Goal: Book appointment/travel/reservation

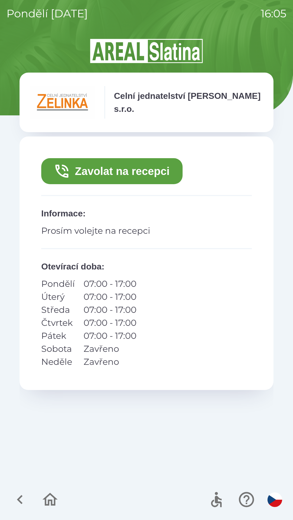
click at [127, 176] on button "Zavolat na recepci" at bounding box center [111, 171] width 141 height 26
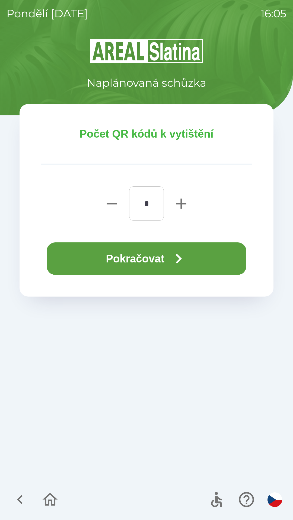
click at [165, 257] on button "Pokračovat" at bounding box center [147, 259] width 200 height 33
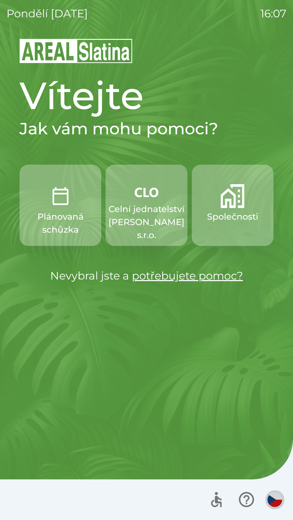
click at [278, 502] on img "button" at bounding box center [274, 500] width 15 height 15
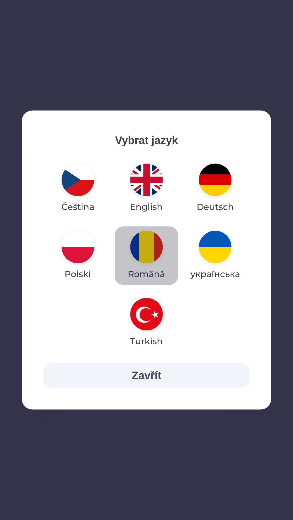
click at [147, 248] on img "button" at bounding box center [146, 247] width 33 height 33
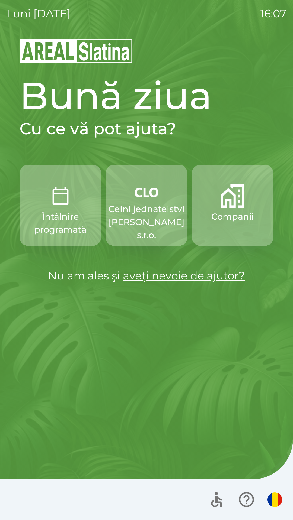
click at [236, 201] on img "button" at bounding box center [232, 196] width 24 height 24
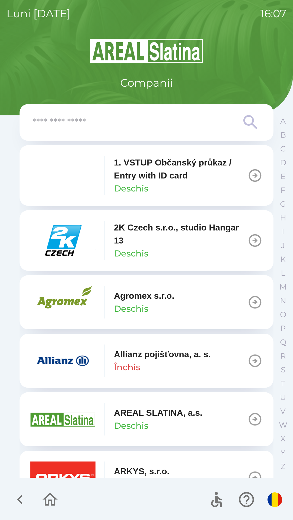
click at [21, 497] on icon "button" at bounding box center [20, 500] width 6 height 9
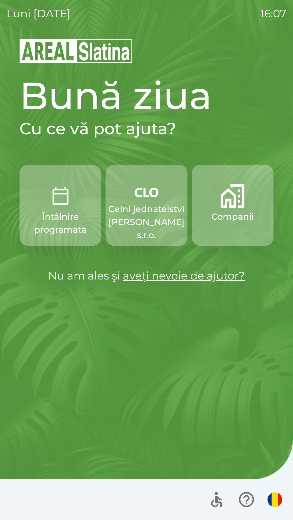
click at [70, 223] on p "Întâlnire programată" at bounding box center [61, 223] width 56 height 26
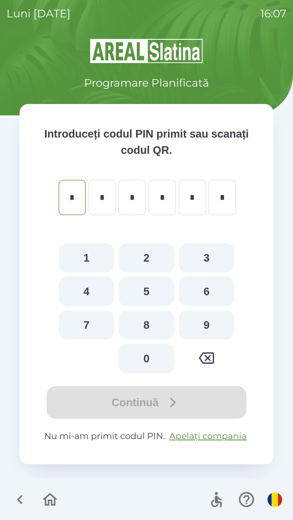
click at [20, 496] on icon "button" at bounding box center [20, 500] width 18 height 18
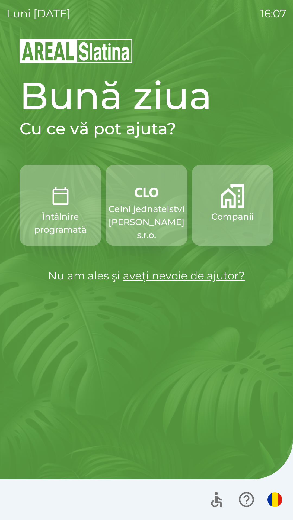
click at [149, 234] on p "Celní jednatelství [PERSON_NAME] s.r.o." at bounding box center [146, 222] width 76 height 39
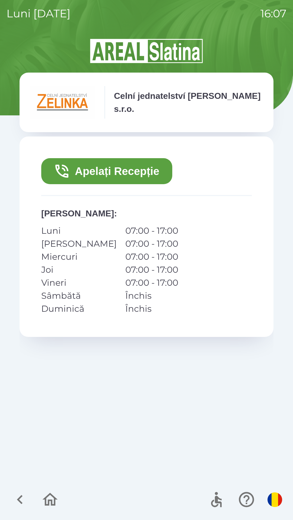
click at [21, 498] on icon "button" at bounding box center [20, 500] width 6 height 9
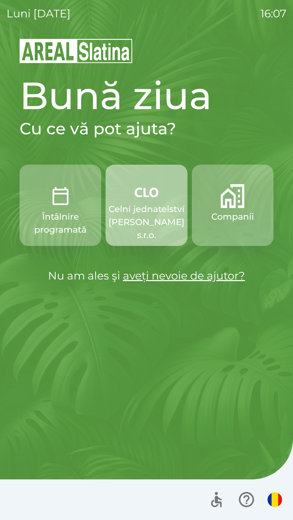
click at [148, 211] on p "Celní jednatelství [PERSON_NAME] s.r.o." at bounding box center [146, 222] width 76 height 39
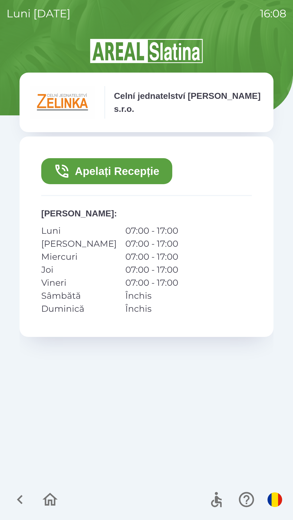
click at [78, 170] on button "Apelați Recepție" at bounding box center [106, 171] width 131 height 26
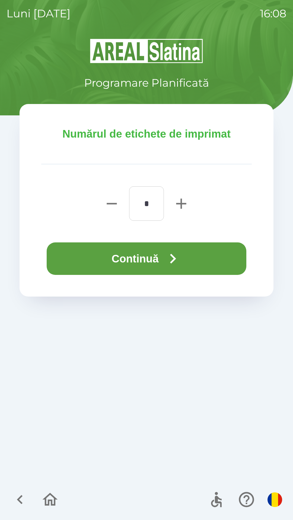
click at [183, 200] on icon "button" at bounding box center [180, 203] width 17 height 17
type input "*"
click at [142, 261] on button "Continuă" at bounding box center [147, 259] width 200 height 33
